Goal: Check status: Check status

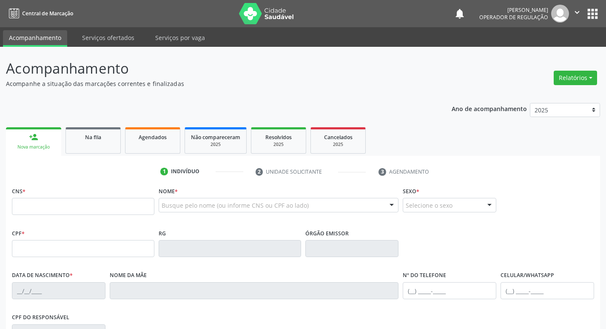
click at [578, 12] on icon "" at bounding box center [577, 12] width 9 height 9
click at [574, 13] on icon "" at bounding box center [577, 12] width 9 height 9
click at [433, 84] on header "Acompanhamento Acompanhe a situação das marcações correntes e finalizadas Relat…" at bounding box center [303, 73] width 594 height 30
click at [100, 134] on span "Na fila" at bounding box center [93, 137] width 16 height 7
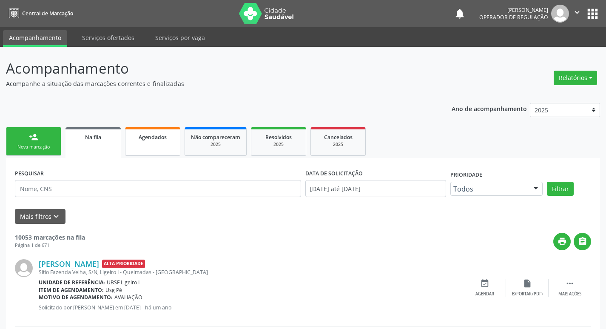
click at [155, 149] on link "Agendados" at bounding box center [152, 141] width 55 height 29
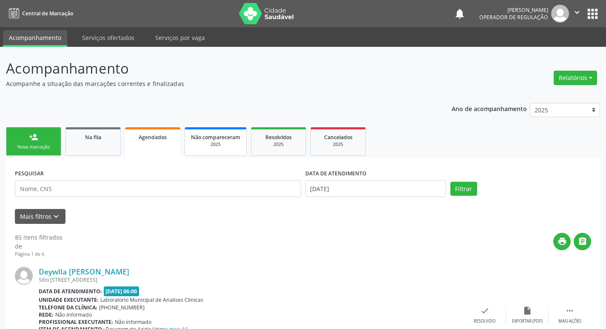
click at [220, 141] on div "Não compareceram" at bounding box center [215, 136] width 49 height 9
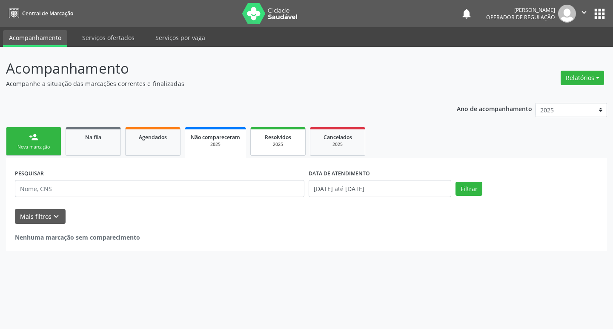
click at [255, 146] on link "Resolvidos 2025" at bounding box center [277, 141] width 55 height 29
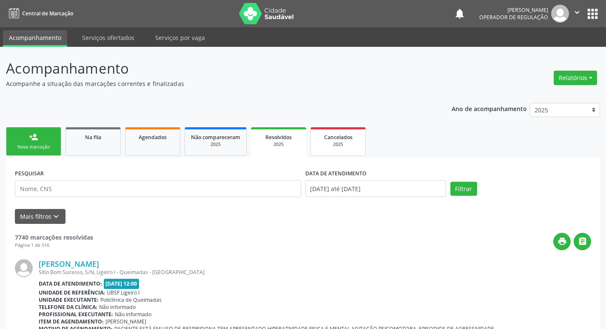
click at [325, 133] on div "Cancelados" at bounding box center [338, 136] width 43 height 9
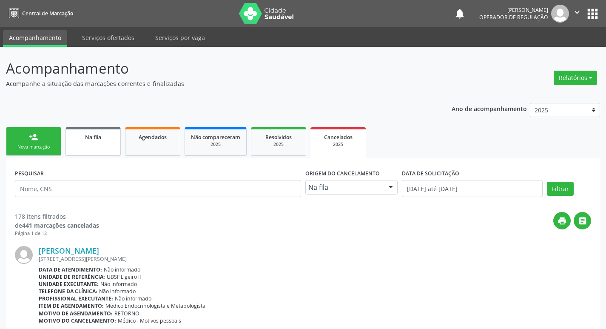
click at [97, 136] on span "Na fila" at bounding box center [93, 137] width 16 height 7
